Goal: Task Accomplishment & Management: Complete application form

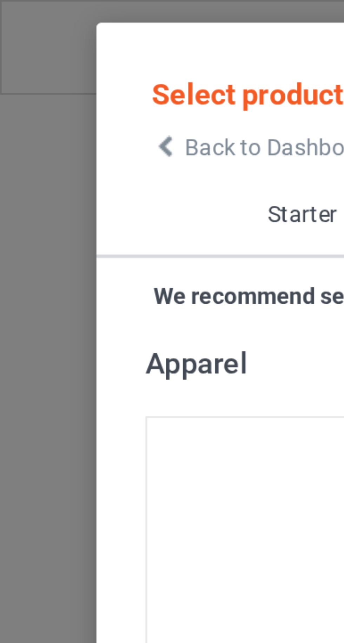
click at [37, 34] on icon at bounding box center [36, 31] width 6 height 5
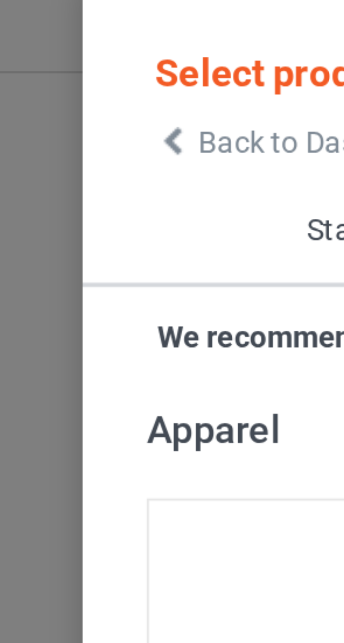
click at [7, 39] on div "Select products Back to Dashboard Starter Pack Apparel Accessories Home & Livin…" at bounding box center [172, 321] width 344 height 643
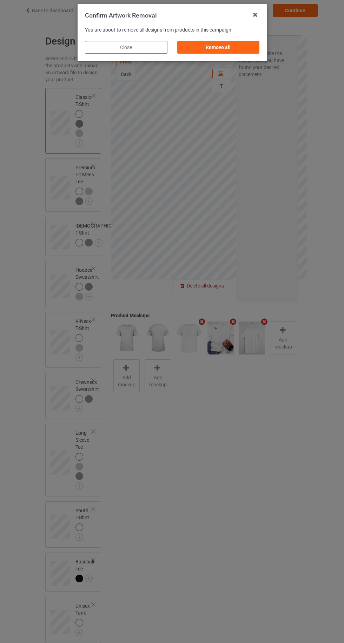
click at [247, 48] on div "Remove all" at bounding box center [218, 47] width 82 height 13
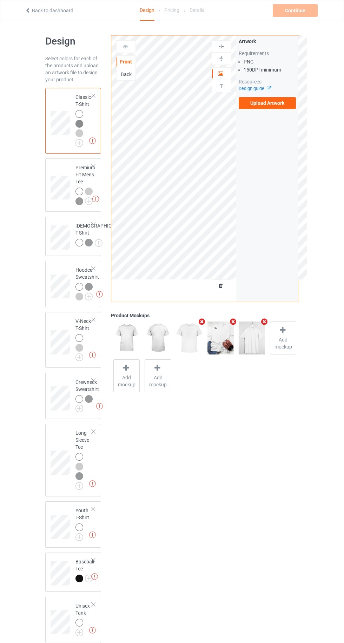
click at [287, 103] on label "Upload Artwork" at bounding box center [266, 103] width 57 height 12
click at [0, 0] on input "Upload Artwork" at bounding box center [0, 0] width 0 height 0
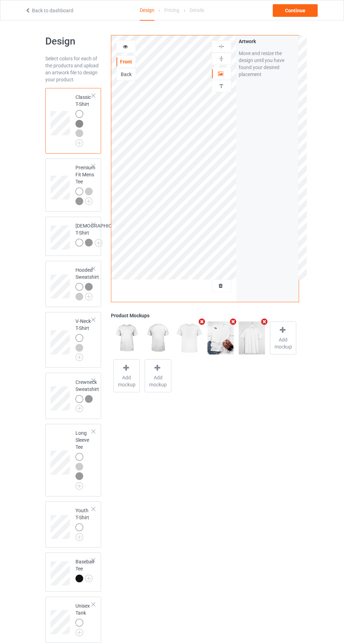
click at [133, 71] on div "Back" at bounding box center [125, 74] width 19 height 7
click at [280, 108] on label "Upload Artwork" at bounding box center [266, 103] width 57 height 12
click at [0, 0] on input "Upload Artwork" at bounding box center [0, 0] width 0 height 0
click at [287, 340] on span "Add mockup" at bounding box center [283, 343] width 26 height 14
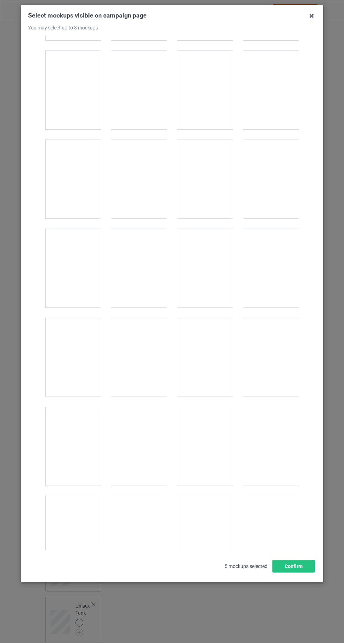
scroll to position [7828, 0]
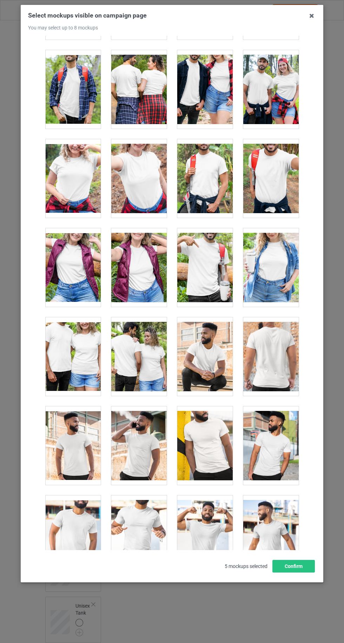
click at [139, 317] on div at bounding box center [138, 356] width 55 height 79
click at [311, 15] on icon at bounding box center [311, 15] width 11 height 11
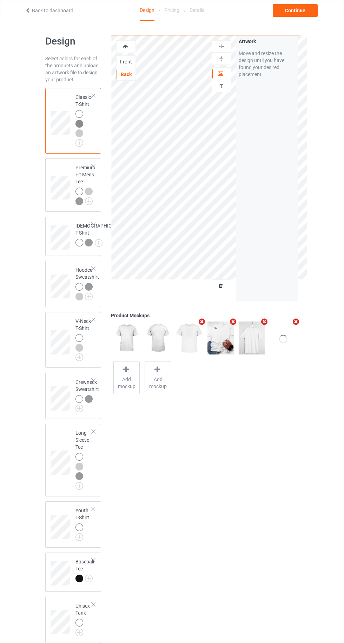
click at [127, 58] on div "Front" at bounding box center [125, 61] width 19 height 7
click at [125, 45] on icon at bounding box center [125, 45] width 6 height 5
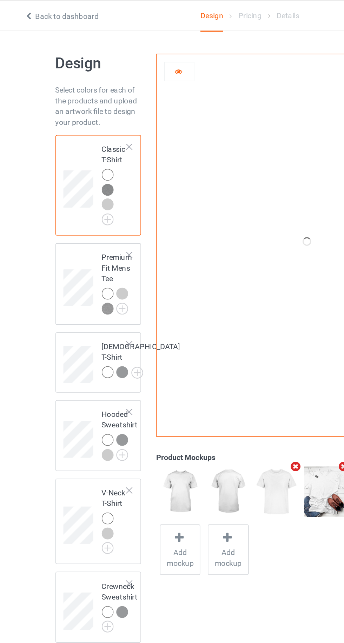
click at [133, 49] on div at bounding box center [125, 46] width 19 height 7
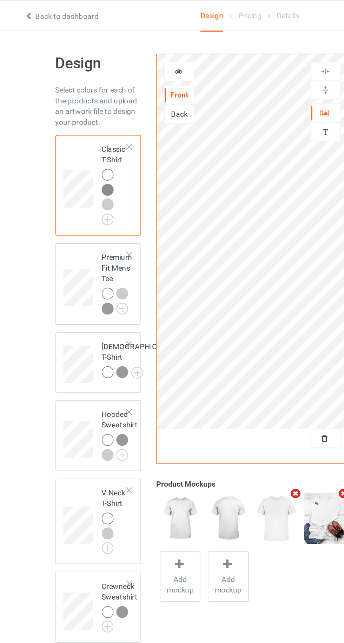
click at [221, 74] on icon at bounding box center [221, 72] width 6 height 5
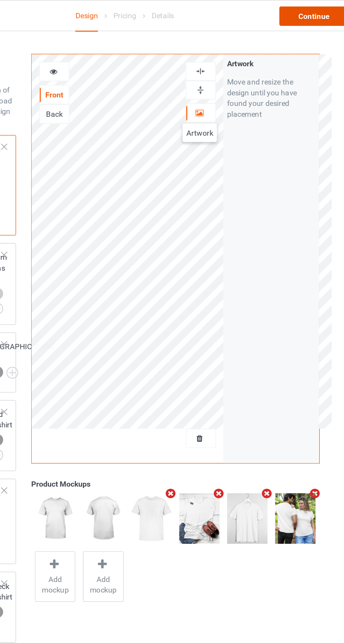
click at [302, 16] on div "Continue" at bounding box center [294, 10] width 45 height 13
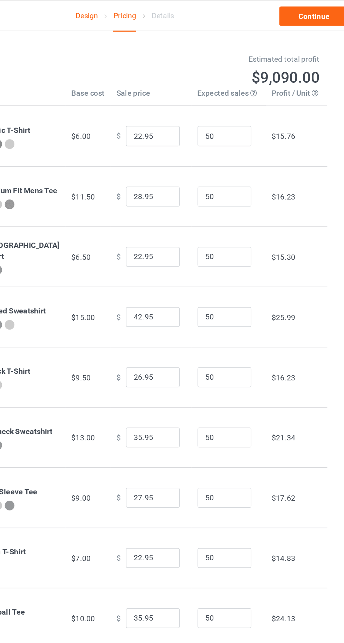
click at [303, 16] on link "Continue" at bounding box center [294, 10] width 45 height 13
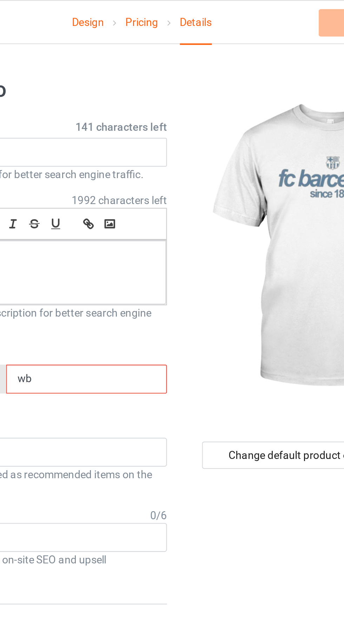
click at [159, 172] on input "wb" at bounding box center [146, 174] width 74 height 13
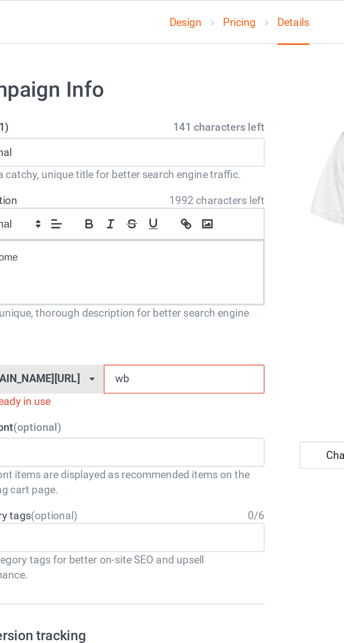
type input "w"
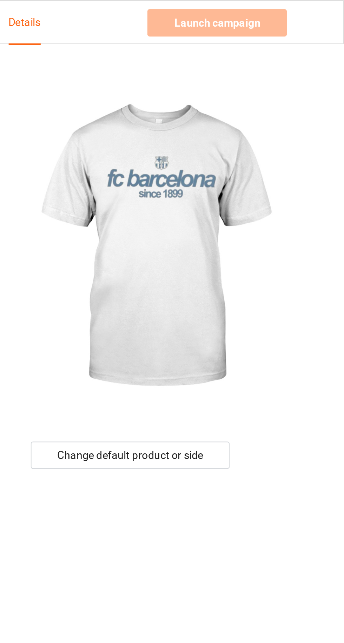
type input "Fc"
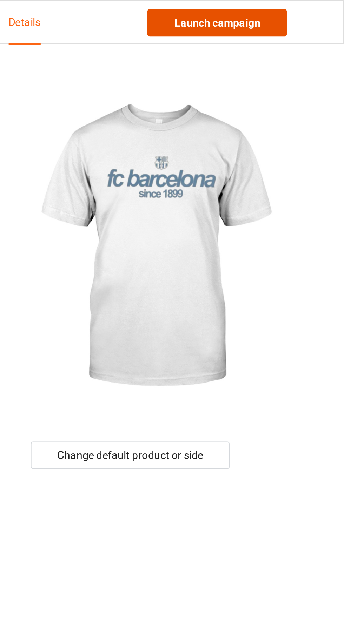
click at [297, 14] on link "Launch campaign" at bounding box center [285, 10] width 64 height 13
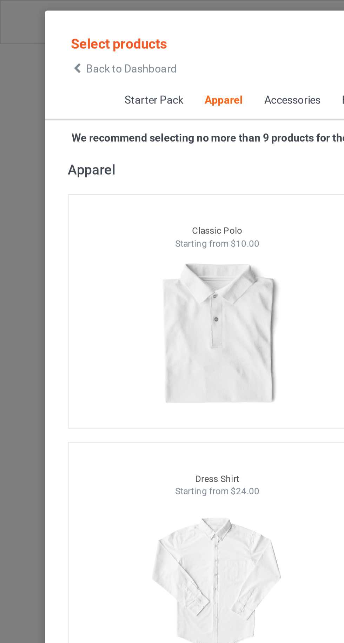
scroll to position [374, 0]
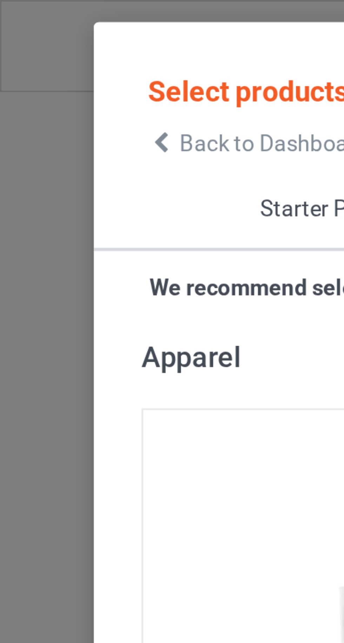
click at [35, 29] on div "Select products Back to Dashboard" at bounding box center [57, 25] width 49 height 18
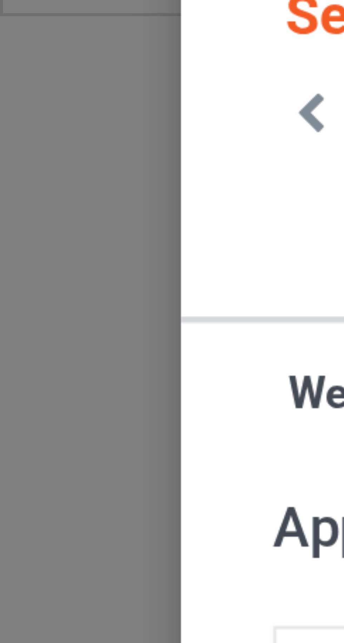
scroll to position [0, 0]
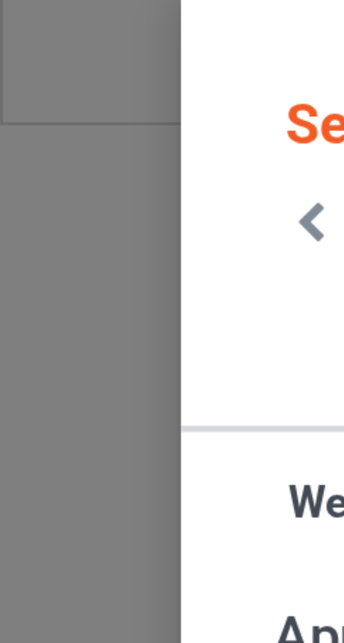
click at [35, 31] on icon at bounding box center [36, 31] width 6 height 5
